Goal: Information Seeking & Learning: Find specific fact

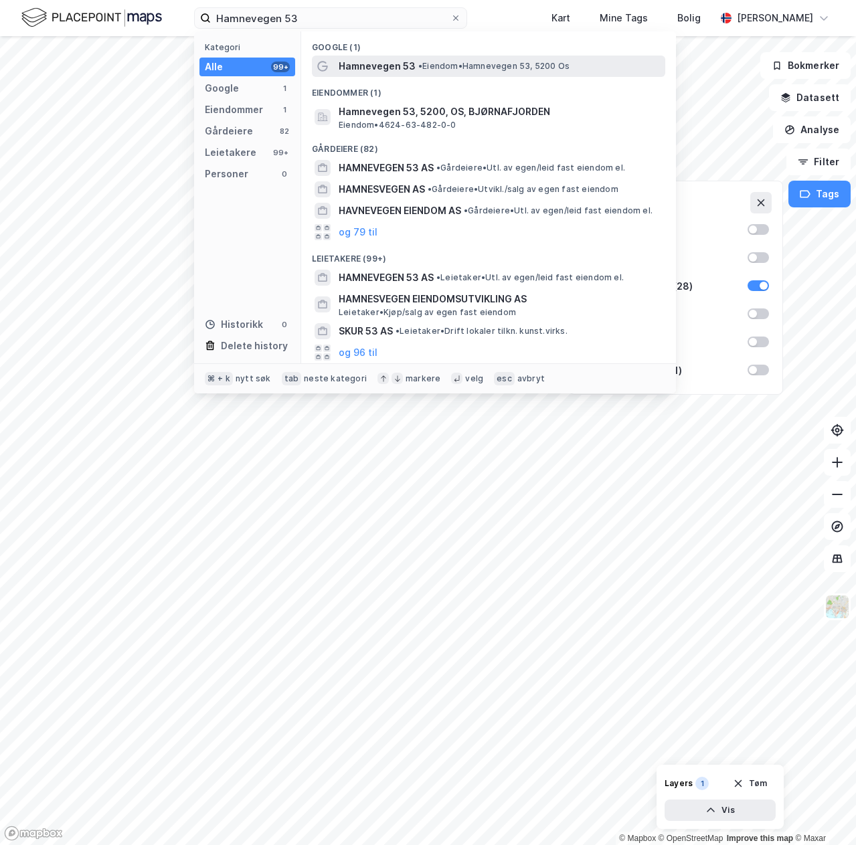
type input "Hamnevegen 53"
click at [394, 66] on span "Hamnevegen 53" at bounding box center [377, 66] width 77 height 16
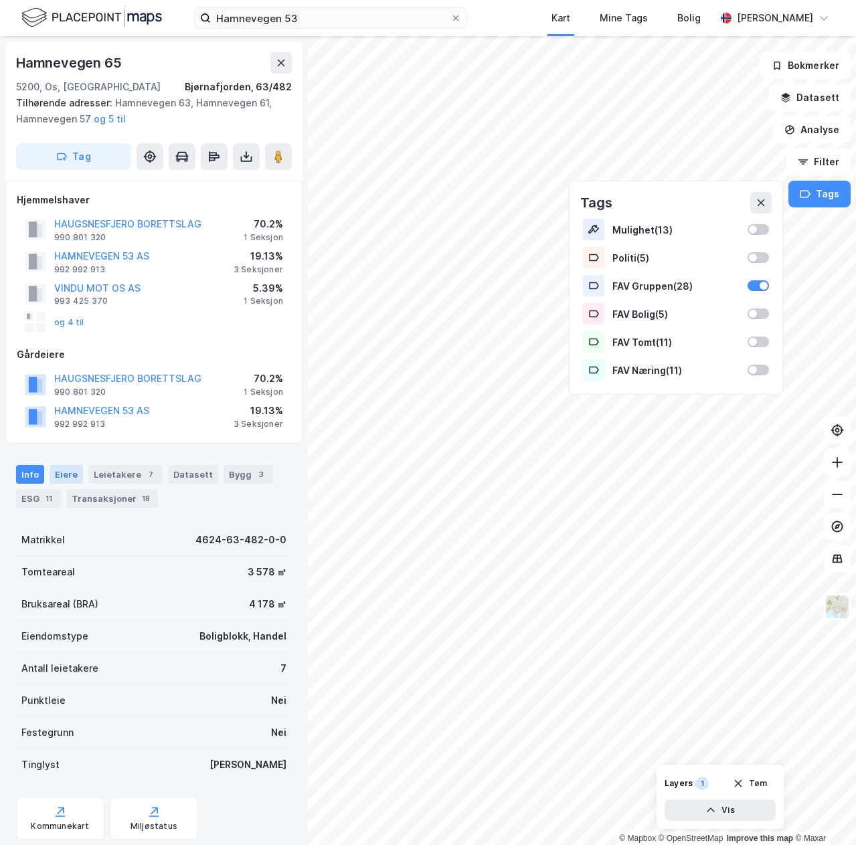
click at [74, 466] on div "Eiere" at bounding box center [66, 474] width 33 height 19
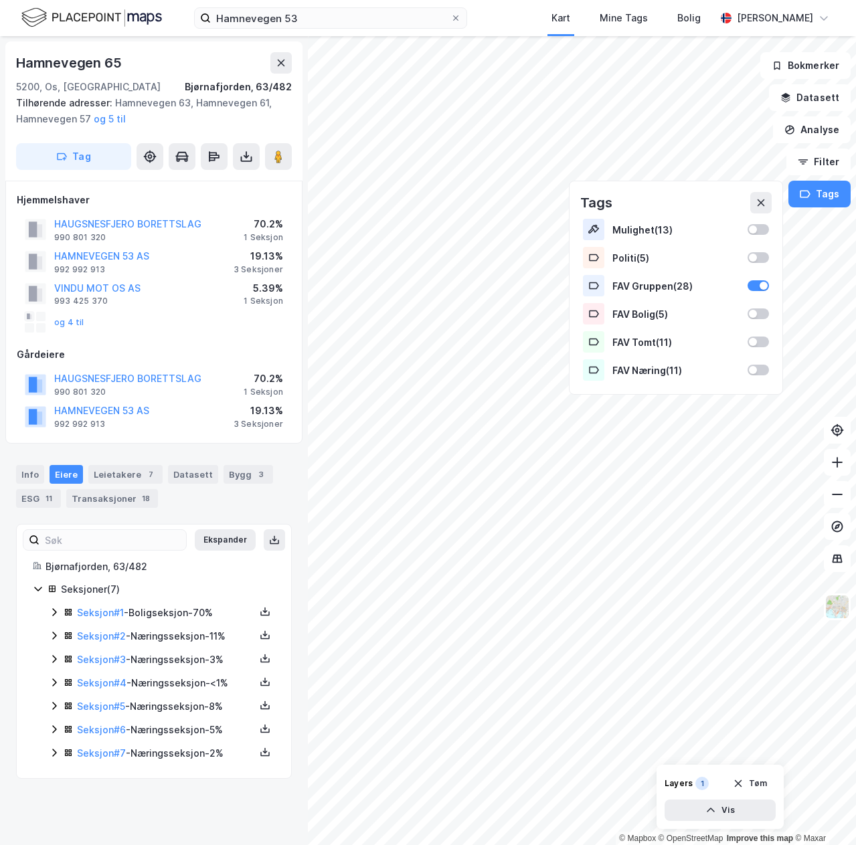
click at [53, 701] on icon at bounding box center [54, 706] width 11 height 11
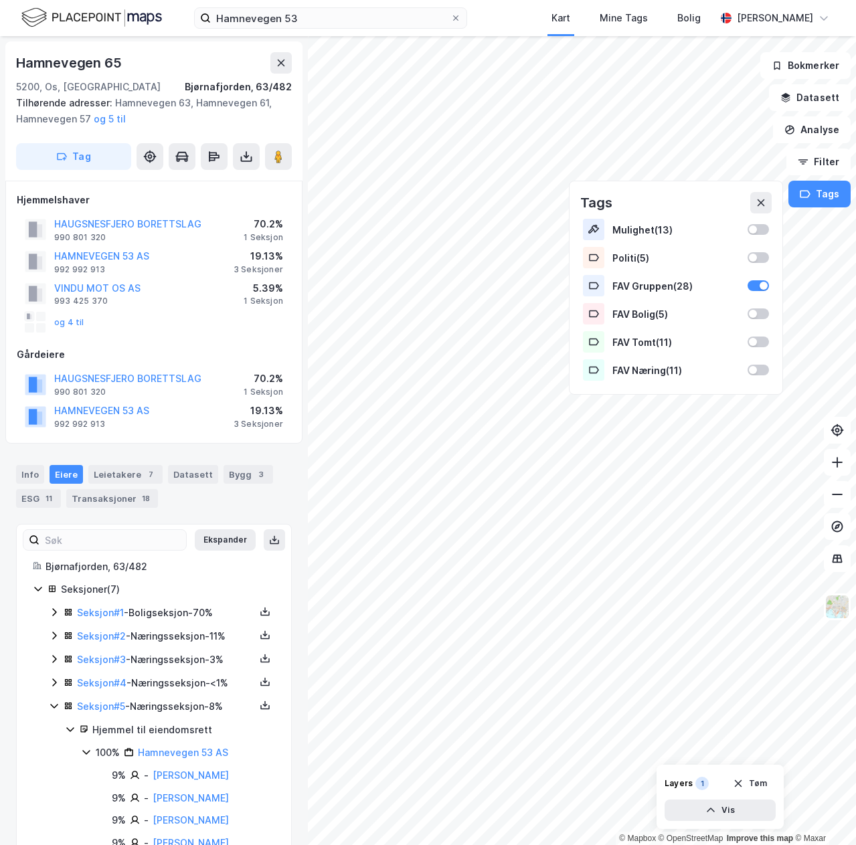
click at [54, 677] on icon at bounding box center [54, 682] width 11 height 11
click at [55, 632] on icon at bounding box center [54, 636] width 4 height 8
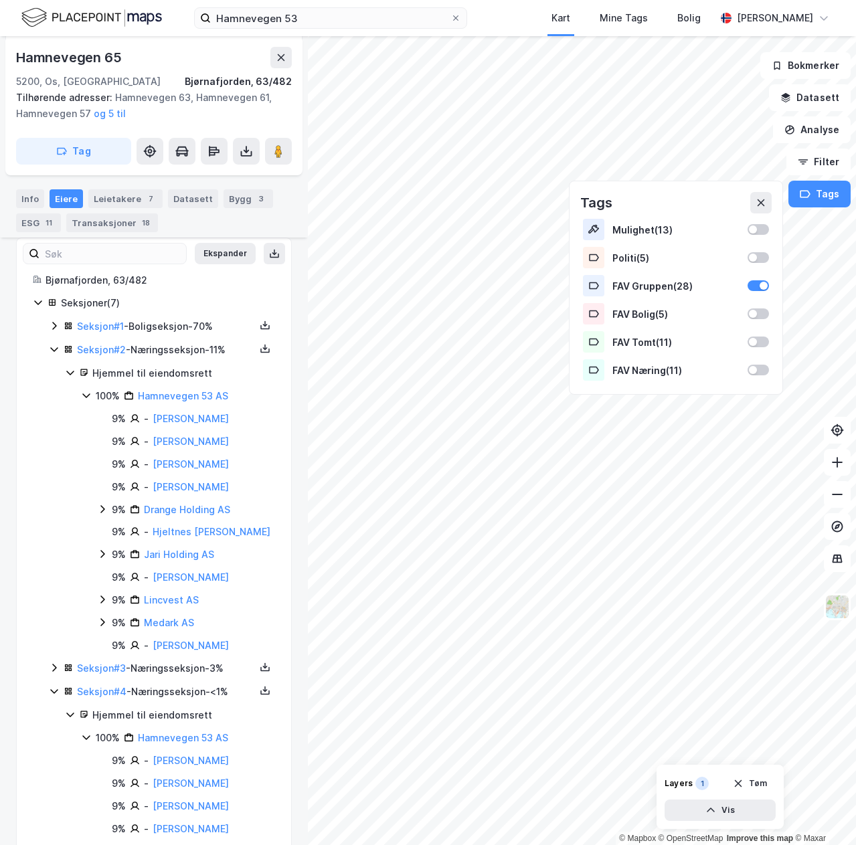
scroll to position [290, 0]
